Goal: Information Seeking & Learning: Find specific fact

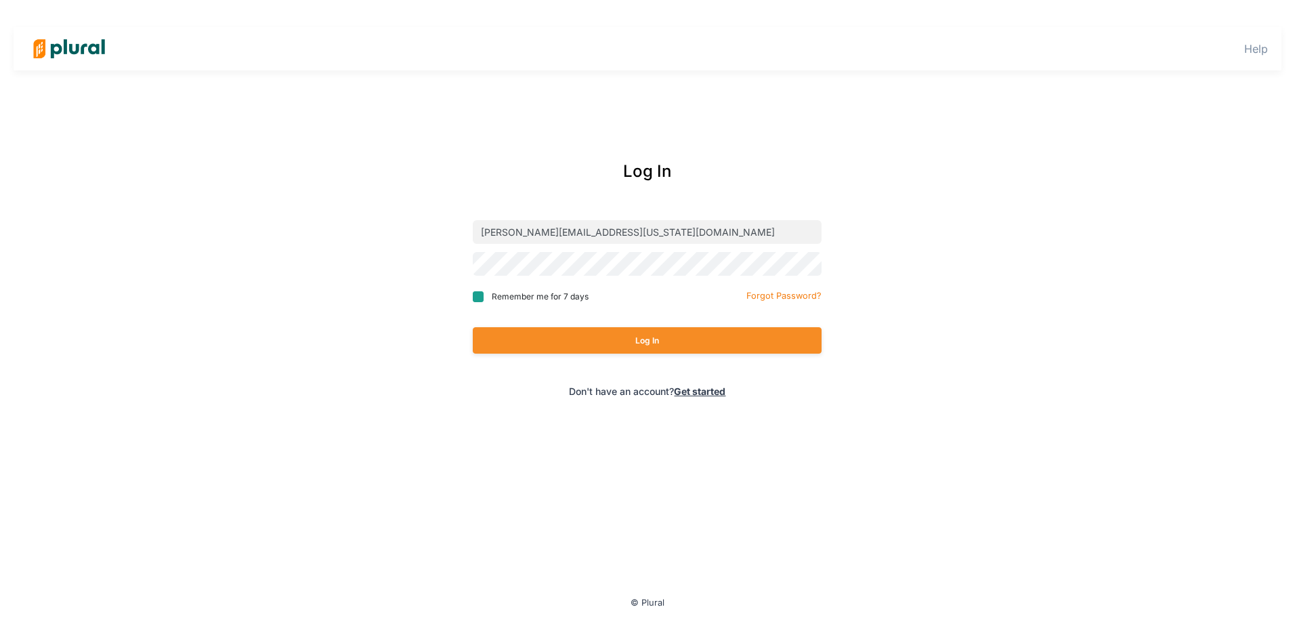
click at [483, 297] on input "Remember me for 7 days" at bounding box center [478, 296] width 11 height 11
checkbox input "true"
click at [592, 362] on div "Log In" at bounding box center [647, 340] width 349 height 53
click at [595, 348] on button "Log In" at bounding box center [647, 340] width 349 height 26
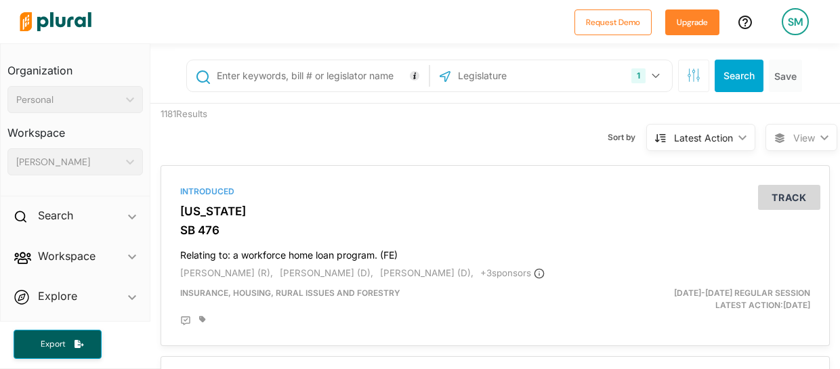
click at [287, 79] on input "text" at bounding box center [320, 76] width 210 height 26
type input "AB454"
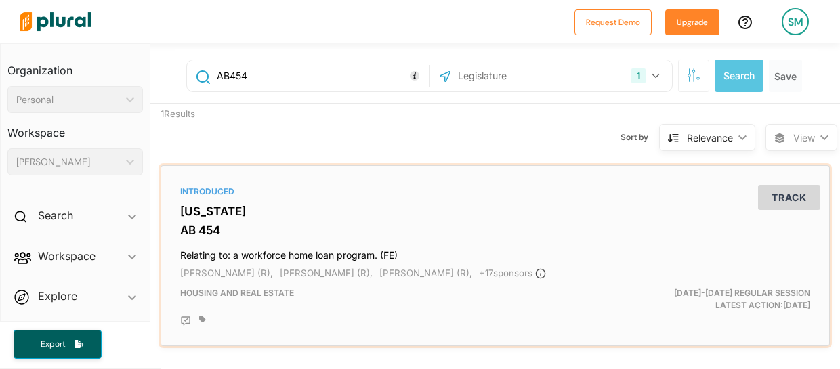
click at [308, 223] on div "Introduced [US_STATE] AB 454 Relating to: a workforce home loan program. (FE) […" at bounding box center [495, 255] width 657 height 169
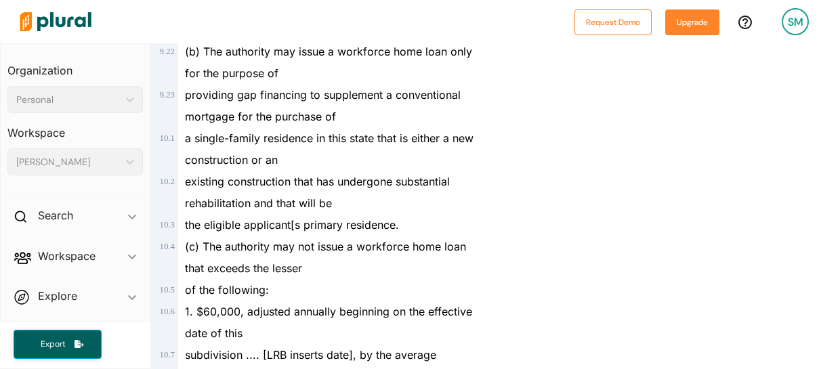
scroll to position [9886, 0]
